Goal: Find contact information: Find contact information

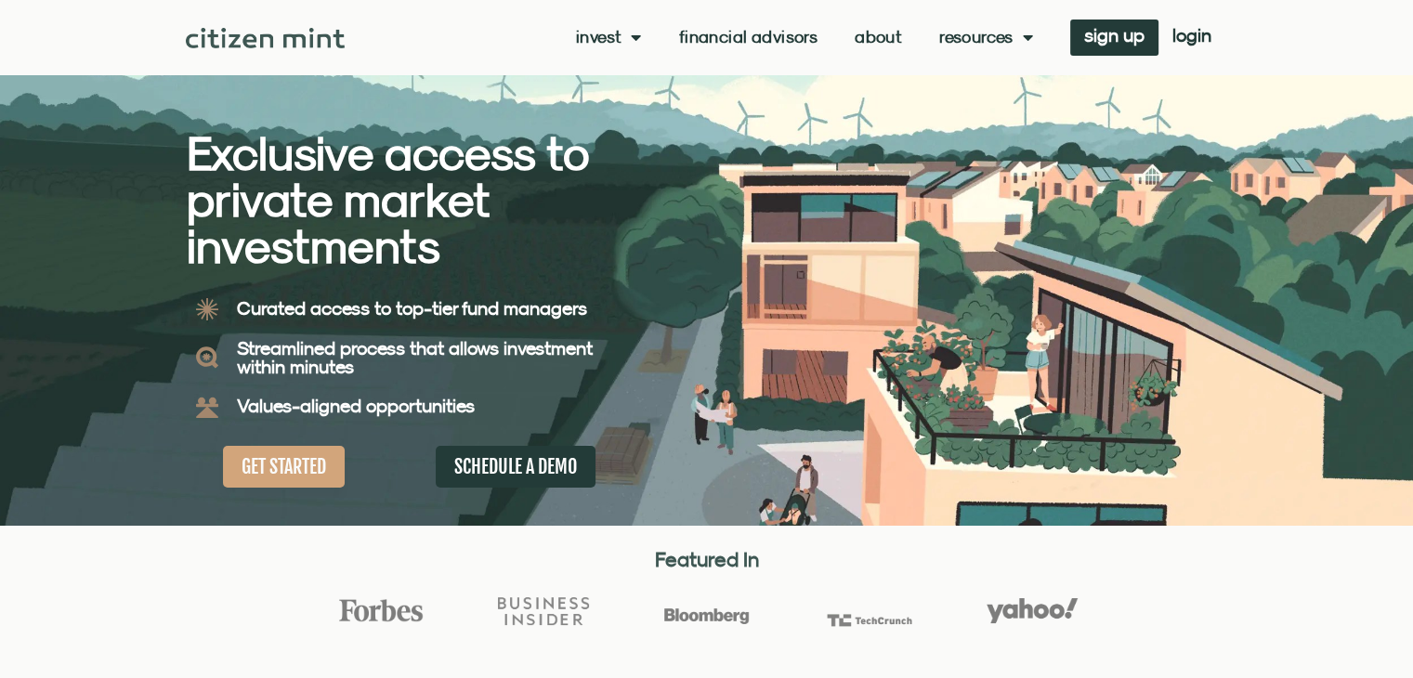
click at [865, 31] on link "About" at bounding box center [877, 37] width 47 height 19
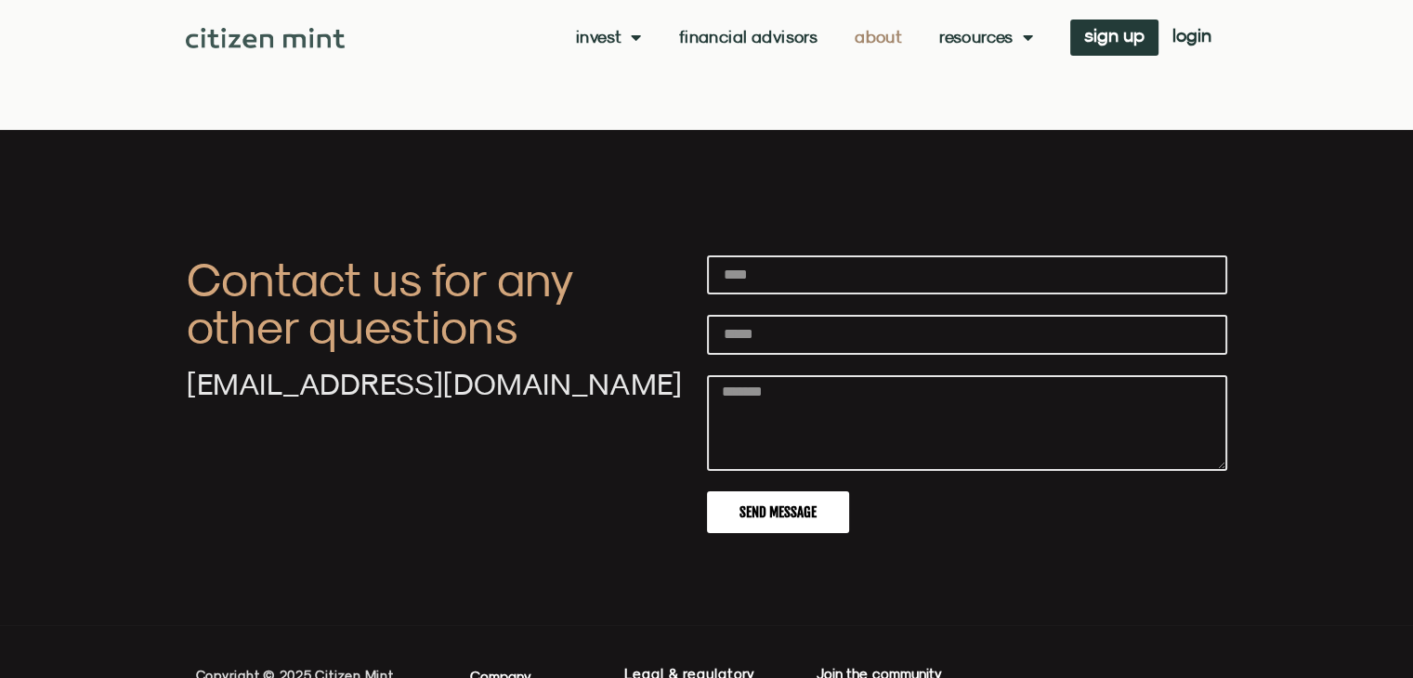
scroll to position [6222, 0]
